Goal: Information Seeking & Learning: Learn about a topic

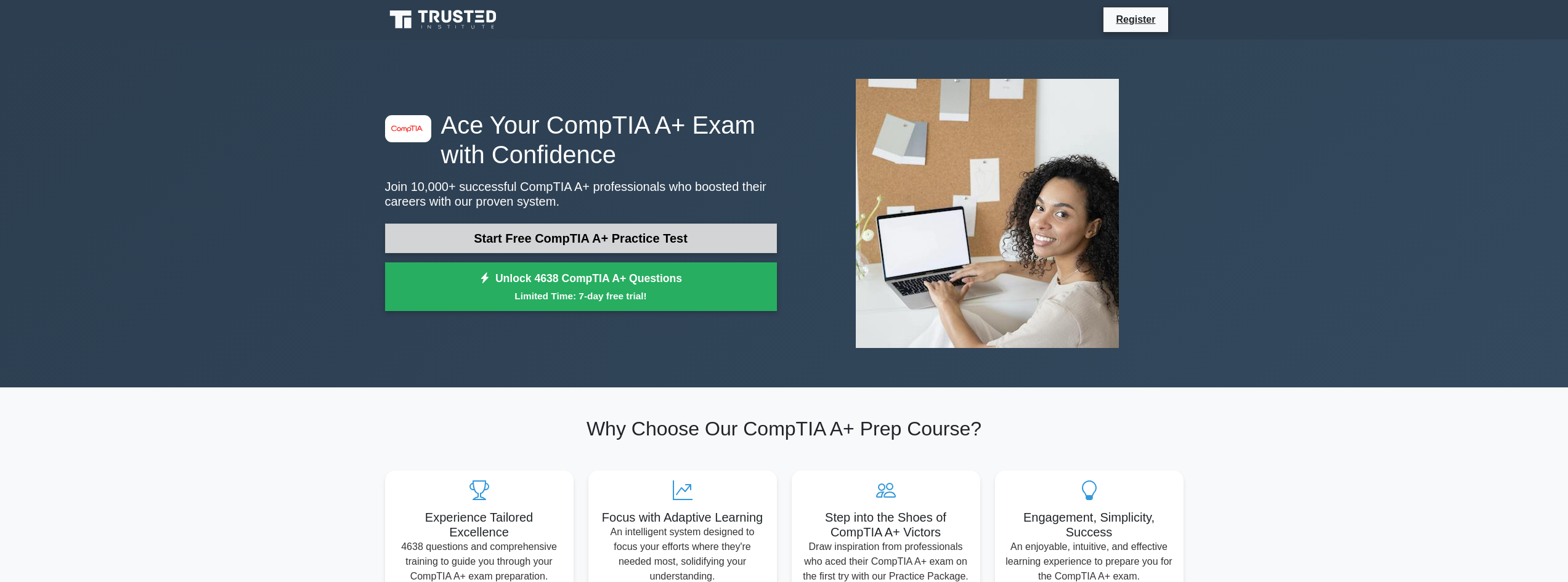
click at [588, 232] on link "Start Free CompTIA A+ Practice Test" at bounding box center [581, 238] width 392 height 30
click at [454, 14] on icon at bounding box center [458, 16] width 10 height 13
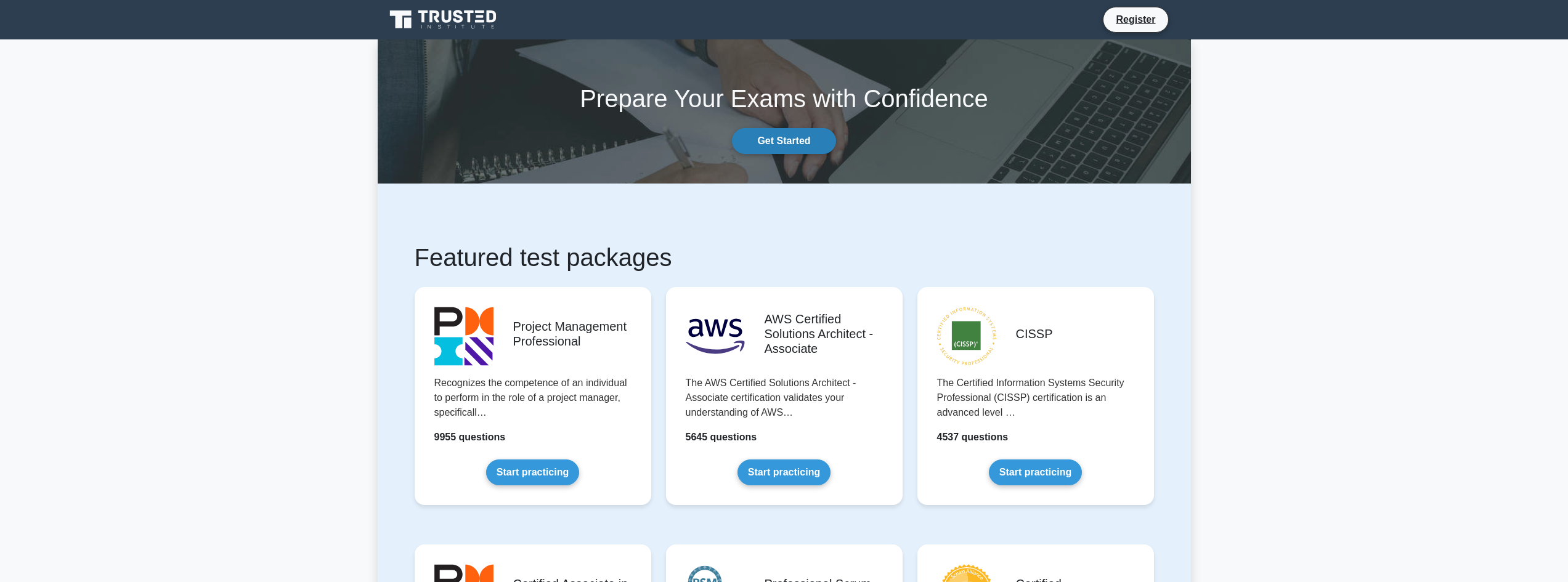
click at [789, 142] on link "Get Started" at bounding box center [783, 141] width 103 height 26
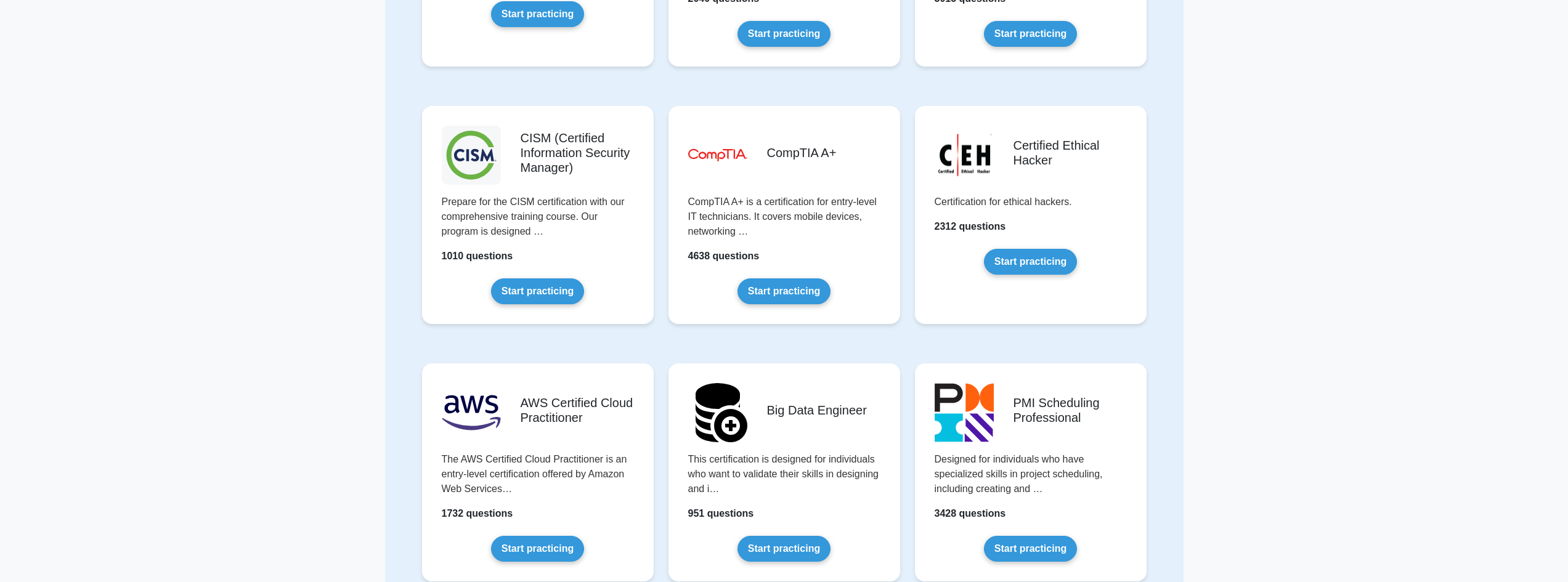
scroll to position [1478, 0]
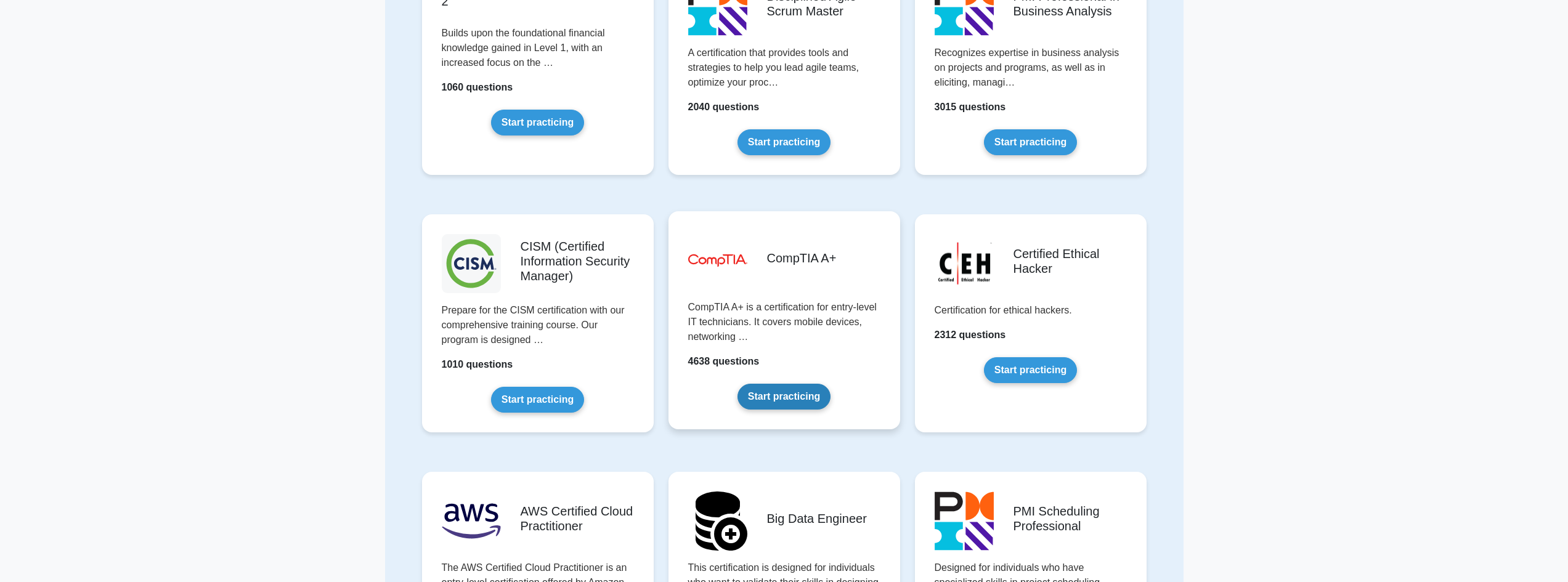
click at [805, 383] on link "Start practicing" at bounding box center [783, 396] width 93 height 26
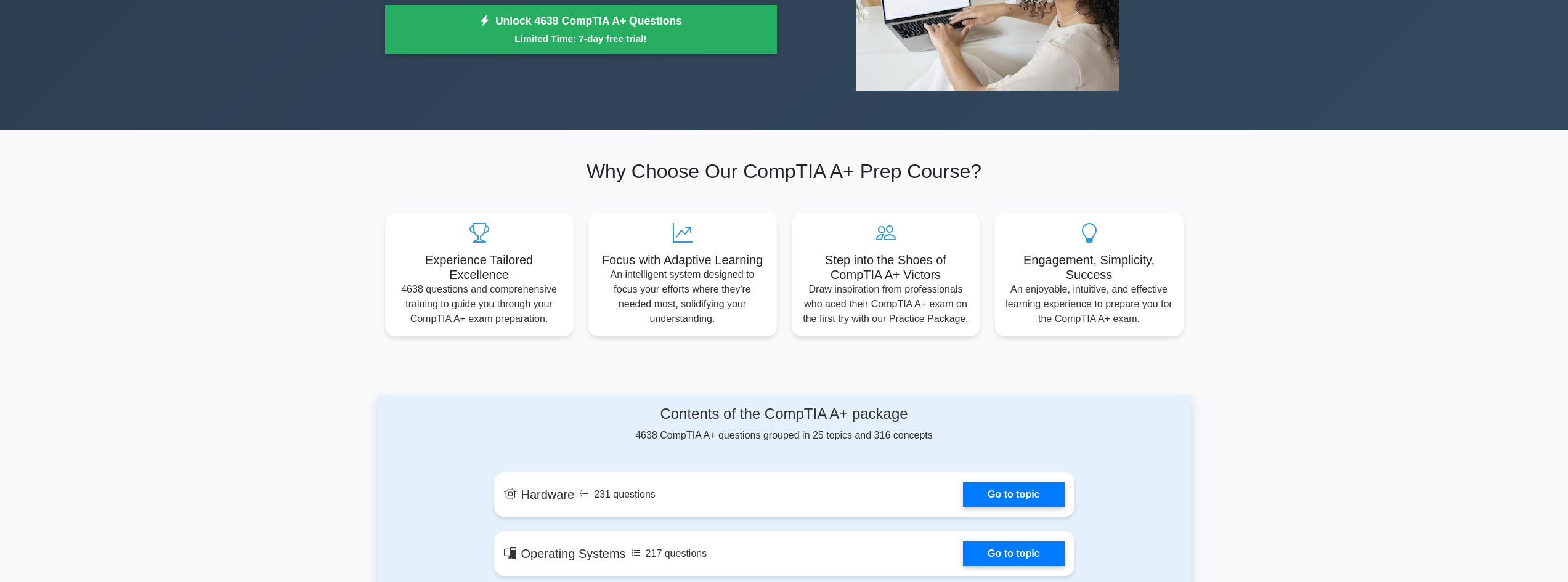
scroll to position [123, 0]
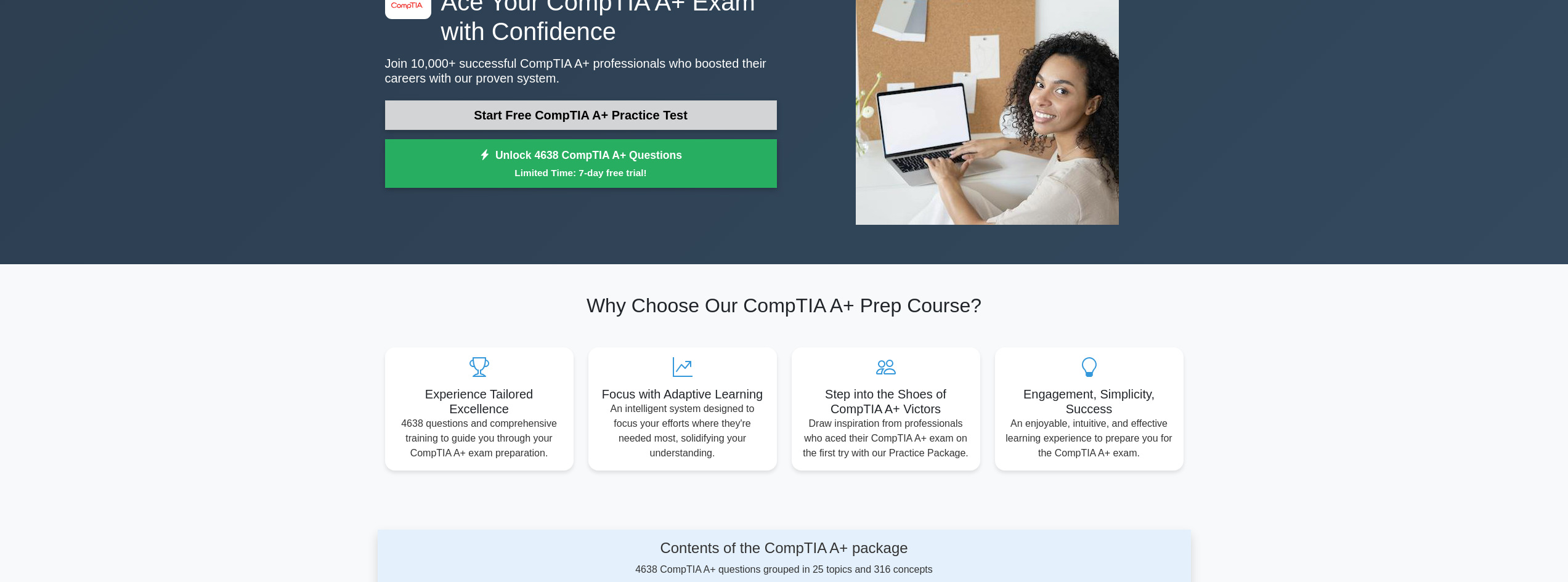
click at [579, 127] on link "Start Free CompTIA A+ Practice Test" at bounding box center [581, 115] width 392 height 30
